Goal: Task Accomplishment & Management: Manage account settings

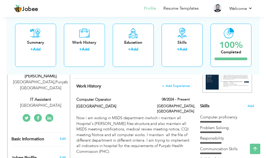
scroll to position [104, 0]
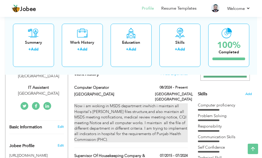
click at [102, 107] on div "Now i am woking in MSDS department inwhich i maintain all Hospital's [PERSON_NA…" at bounding box center [131, 122] width 114 height 39
type input "Computer Operator"
type input "[GEOGRAPHIC_DATA]"
type input "08/2024"
type input "[GEOGRAPHIC_DATA]"
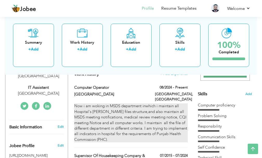
type input "[GEOGRAPHIC_DATA]"
checkbox input "true"
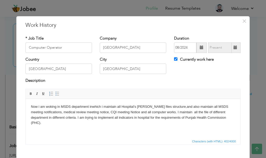
click at [145, 106] on body "Now i am woking in MSDS department inwhich i maintain all Hospital's [PERSON_NA…" at bounding box center [133, 115] width 204 height 22
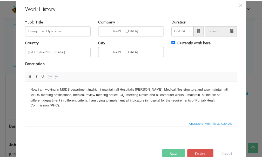
scroll to position [29, 0]
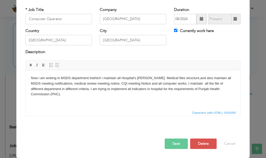
click at [178, 145] on button "Save" at bounding box center [176, 143] width 23 height 10
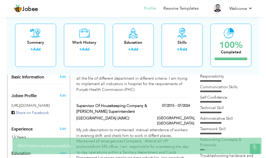
scroll to position [156, 0]
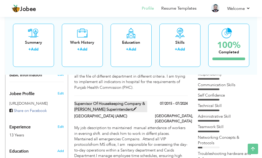
click at [133, 107] on span at bounding box center [135, 109] width 4 height 4
type input "Supervisor of Housekeeping Company & [PERSON_NAME] Superintendent"
type input "[GEOGRAPHIC_DATA] (AIMC)"
type input "07/2015"
type input "07/2024"
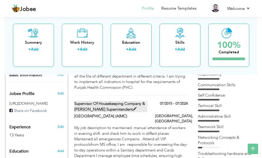
checkbox input "false"
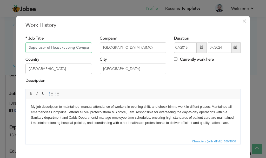
scroll to position [0, 42]
click at [48, 48] on input "Supervisor of Housekeeping Company & [PERSON_NAME] Superintendent" at bounding box center [58, 47] width 67 height 10
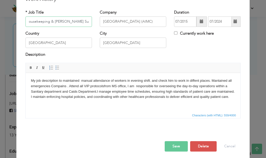
type input "Supervisor of Housekeeping & [PERSON_NAME] Superintendent"
click at [62, 86] on body "My job description to maintained manual attendance of workers in evening shift.…" at bounding box center [133, 91] width 204 height 27
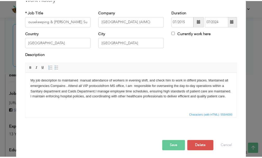
scroll to position [0, 0]
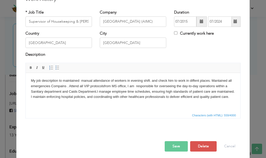
click at [66, 84] on body "My job description to maintained manual attendance of workers in evening shift.…" at bounding box center [133, 91] width 204 height 27
click at [103, 87] on body "My job description to maintained manual attendance of workers in evening shift.…" at bounding box center [133, 91] width 204 height 27
click at [125, 87] on body "My job description to maintained manual attendance of workers in evening shift.…" at bounding box center [133, 91] width 204 height 27
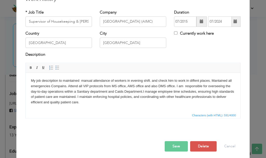
click at [183, 147] on button "Save" at bounding box center [176, 146] width 23 height 10
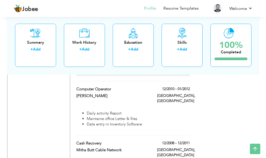
scroll to position [442, 0]
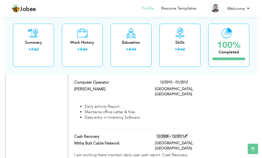
click at [186, 134] on span at bounding box center [186, 136] width 4 height 4
type input "Cash Recovery"
type input "Mitha Butt Cable Network"
type input "12/2008"
type input "12/2011"
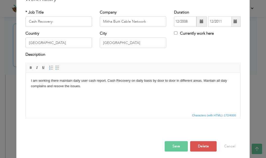
scroll to position [0, 0]
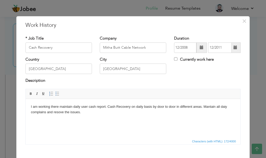
click at [226, 107] on body "I am working there maintain daily user cash report. Cash Recovery on daily basi…" at bounding box center [133, 109] width 204 height 11
click at [60, 112] on body "I am working there maintain daily user cash report. Cash Recovery on daily basi…" at bounding box center [133, 109] width 204 height 11
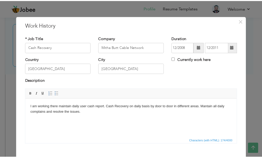
scroll to position [26, 0]
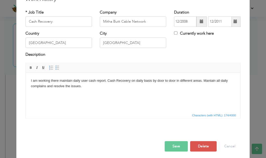
click at [178, 145] on button "Save" at bounding box center [176, 146] width 23 height 10
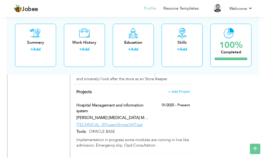
scroll to position [598, 0]
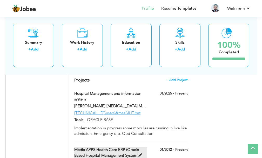
click at [140, 153] on span at bounding box center [141, 155] width 4 height 4
type input "Medix APPS Health Care ERP (Oracle Based Hospital Management System)"
type input "[GEOGRAPHIC_DATA]"
type input "01/2012"
type input "[URL][TECHNICAL_ID]"
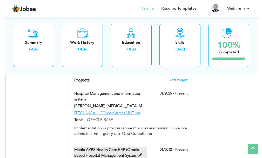
type input "ORACLE BASE"
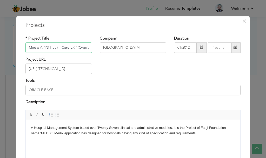
scroll to position [0, 62]
click at [217, 47] on input "09/2025" at bounding box center [220, 47] width 24 height 10
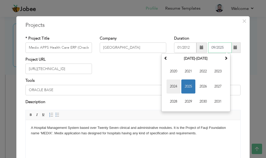
click at [171, 86] on span "2024" at bounding box center [174, 86] width 14 height 14
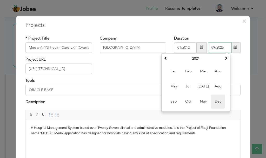
click at [216, 99] on span "Dec" at bounding box center [218, 101] width 14 height 14
type input "12/2024"
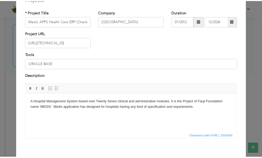
scroll to position [50, 0]
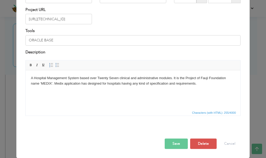
click at [180, 142] on button "Save" at bounding box center [176, 143] width 23 height 10
type input "[GEOGRAPHIC_DATA]"
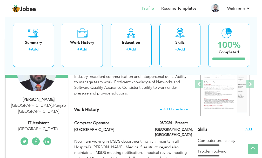
scroll to position [0, 0]
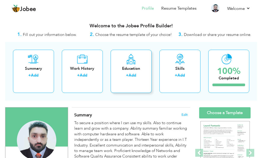
click at [135, 74] on link "Add" at bounding box center [133, 75] width 8 height 5
radio input "true"
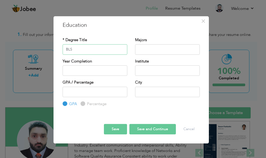
type input "BLS"
drag, startPoint x: 81, startPoint y: 52, endPoint x: 56, endPoint y: 51, distance: 25.5
click at [56, 51] on div "× Education * Degree Title BLS Majors GPA" at bounding box center [131, 79] width 155 height 127
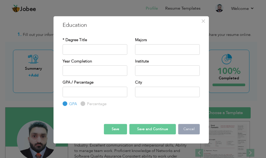
click at [187, 127] on button "Cancel" at bounding box center [189, 129] width 22 height 10
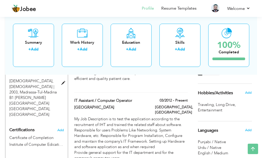
scroll to position [260, 0]
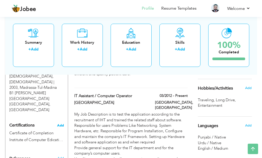
click at [61, 123] on span "Add" at bounding box center [60, 125] width 7 height 4
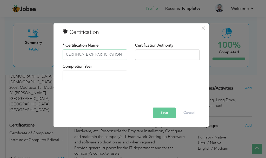
type input "CERTIFICATE OF PARTICIPATION"
type input "p"
type input "P"
type input "MSDS DEPARTMENT"
type input "2025"
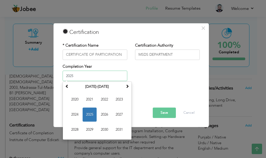
click at [91, 116] on span "2025" at bounding box center [90, 115] width 14 height 14
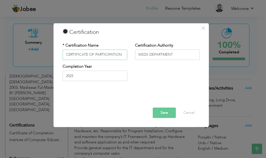
drag, startPoint x: 122, startPoint y: 55, endPoint x: 64, endPoint y: 56, distance: 57.2
click at [64, 56] on input "CERTIFICATE OF PARTICIPATION" at bounding box center [95, 54] width 65 height 10
type input "[MEDICAL_DATA] (BLS)"
drag, startPoint x: 174, startPoint y: 55, endPoint x: 134, endPoint y: 50, distance: 39.5
click at [134, 50] on div "Certification Authority MSDS DEPARTMENT" at bounding box center [167, 53] width 73 height 21
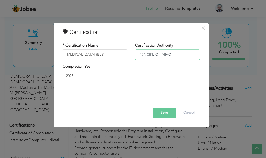
type input "PRINCIPE OF AIMC"
click at [164, 115] on button "Save" at bounding box center [164, 112] width 23 height 10
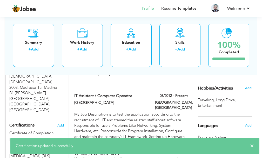
scroll to position [286, 0]
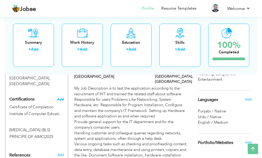
click at [61, 97] on span "Add" at bounding box center [60, 99] width 7 height 4
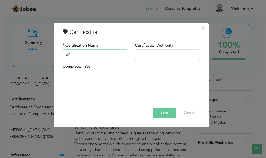
type input "a"
type input "APRICIATION LETTER"
type input "MEDICAL SUPERINTENDENT"
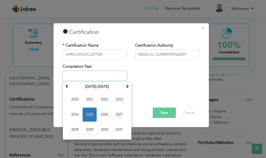
click at [75, 112] on span "2024" at bounding box center [75, 115] width 14 height 14
type input "2024"
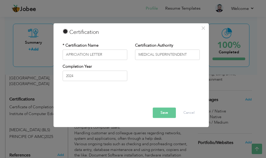
click at [163, 114] on button "Save" at bounding box center [164, 112] width 23 height 10
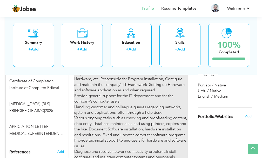
scroll to position [338, 0]
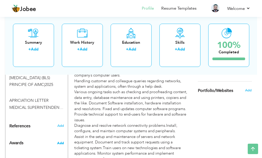
click at [61, 141] on span "Add" at bounding box center [60, 143] width 7 height 5
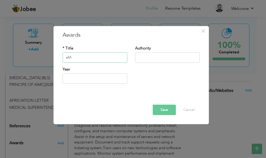
type input "e"
type input "EMPOYEE OF THE MONTH"
type input "2"
type input "c"
type input "CHIEF OPERATING OFFICER"
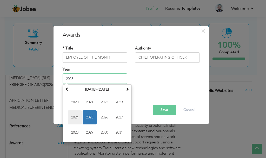
click at [75, 119] on span "2024" at bounding box center [75, 117] width 14 height 14
type input "2024"
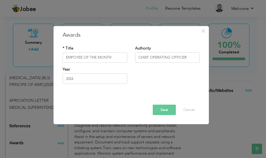
click at [162, 108] on button "Save" at bounding box center [164, 110] width 23 height 10
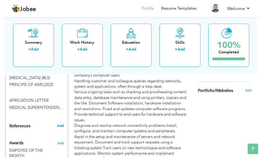
click at [62, 123] on span "Add" at bounding box center [60, 125] width 7 height 5
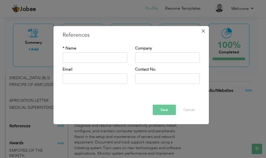
click at [201, 31] on span "×" at bounding box center [203, 30] width 4 height 9
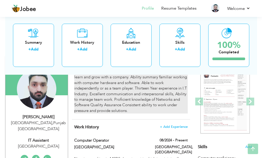
scroll to position [52, 0]
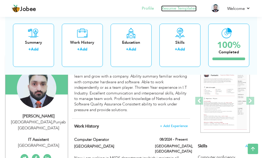
click at [179, 6] on link "Resume Templates" at bounding box center [178, 8] width 35 height 6
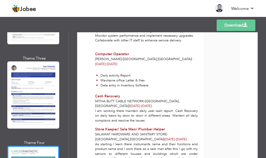
scroll to position [2126, 0]
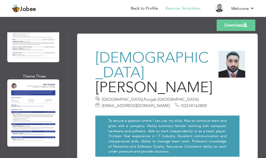
scroll to position [2074, 0]
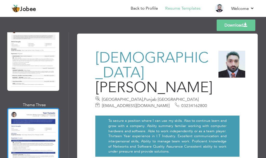
click at [40, 108] on div at bounding box center [33, 141] width 52 height 67
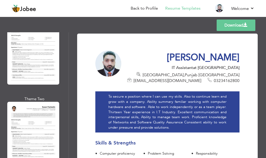
scroll to position [1970, 0]
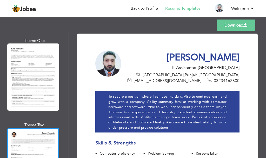
click at [32, 128] on div at bounding box center [33, 161] width 52 height 67
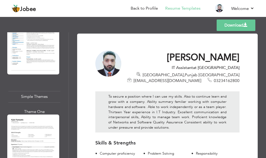
scroll to position [1866, 0]
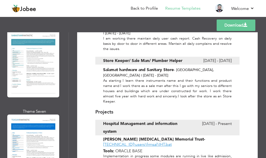
scroll to position [1788, 0]
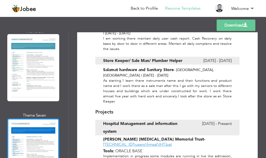
click at [42, 118] on div at bounding box center [33, 151] width 52 height 67
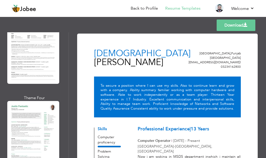
scroll to position [748, 0]
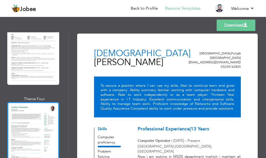
click at [35, 102] on div at bounding box center [33, 135] width 52 height 67
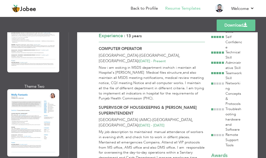
scroll to position [592, 0]
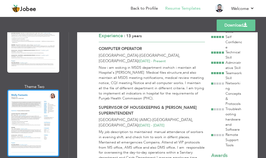
click at [34, 94] on div at bounding box center [33, 122] width 52 height 67
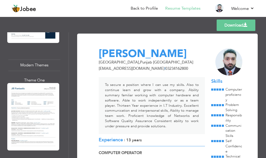
scroll to position [514, 0]
click at [36, 89] on div at bounding box center [33, 116] width 52 height 67
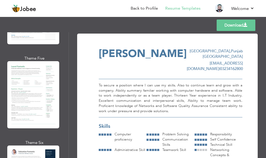
scroll to position [332, 0]
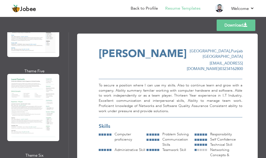
click at [36, 89] on div at bounding box center [33, 107] width 52 height 67
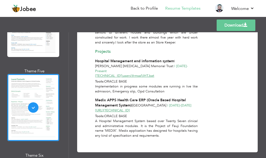
scroll to position [503, 0]
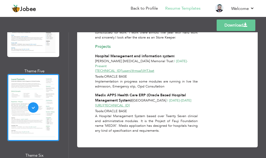
click at [239, 26] on link "Download" at bounding box center [236, 24] width 39 height 11
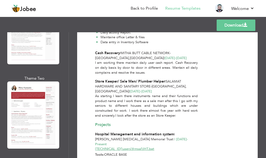
scroll to position [20, 0]
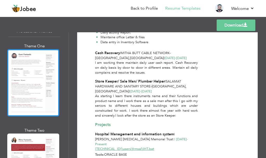
click at [47, 100] on div at bounding box center [33, 82] width 52 height 67
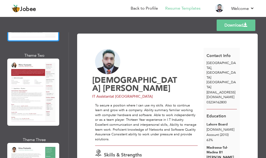
scroll to position [98, 0]
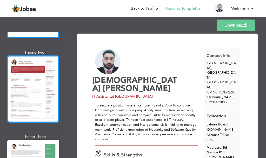
click at [44, 99] on div at bounding box center [33, 88] width 52 height 67
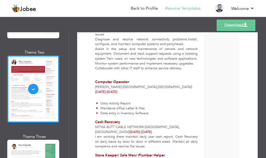
scroll to position [546, 0]
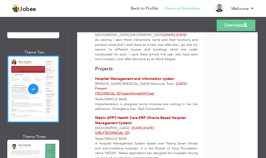
click at [240, 28] on link "Download" at bounding box center [236, 24] width 39 height 11
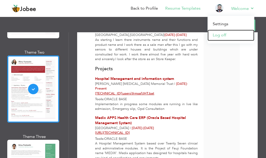
click at [227, 33] on link "Log off" at bounding box center [231, 35] width 47 height 11
